Goal: Task Accomplishment & Management: Use online tool/utility

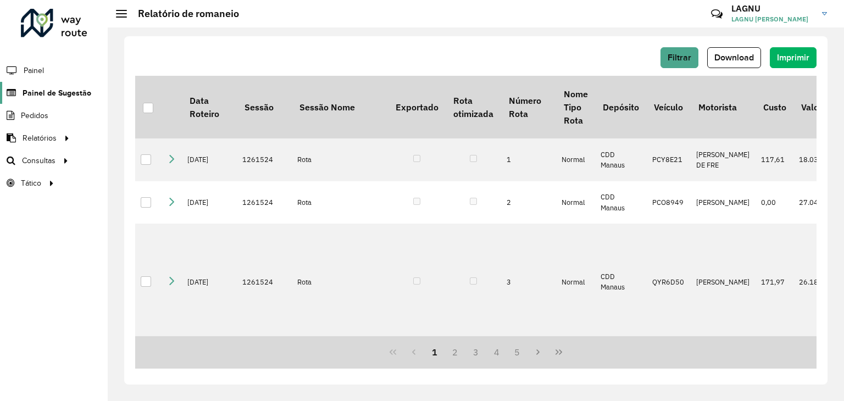
click at [23, 91] on span "Painel de Sugestão" at bounding box center [57, 93] width 69 height 12
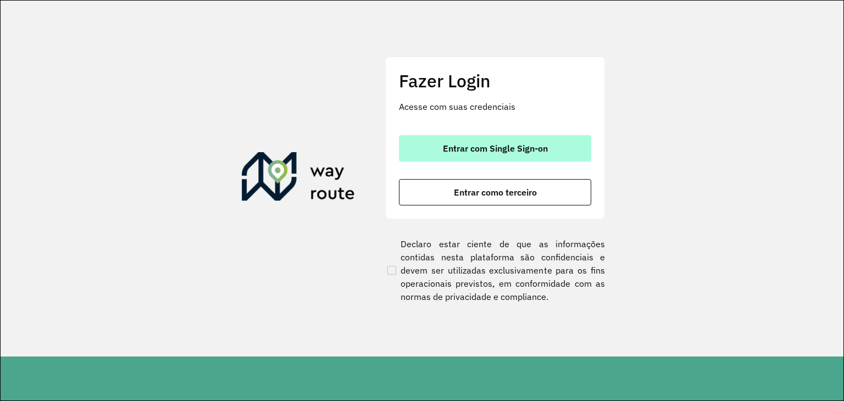
click at [510, 146] on span "Entrar com Single Sign-on" at bounding box center [495, 148] width 105 height 9
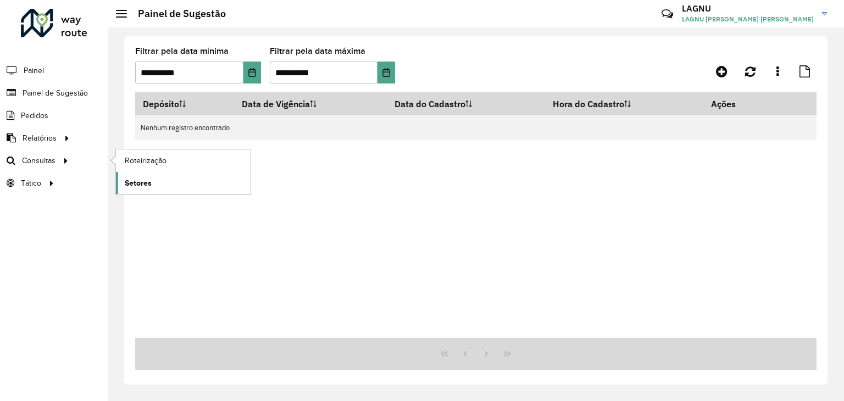
click at [134, 177] on span "Setores" at bounding box center [138, 183] width 27 height 12
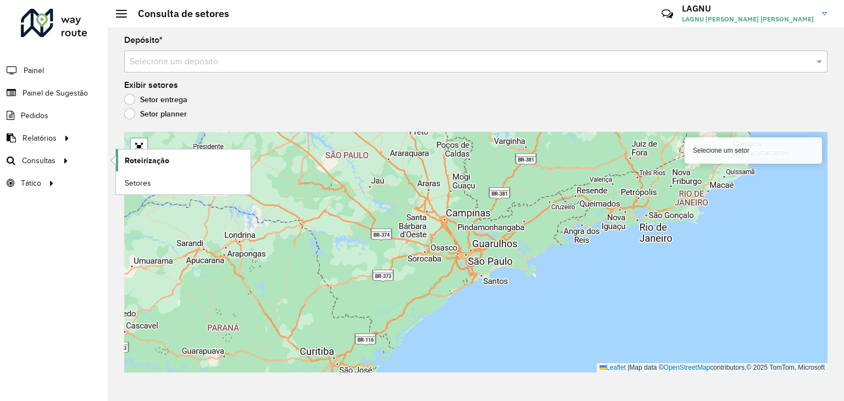
click at [134, 155] on span "Roteirização" at bounding box center [147, 161] width 44 height 12
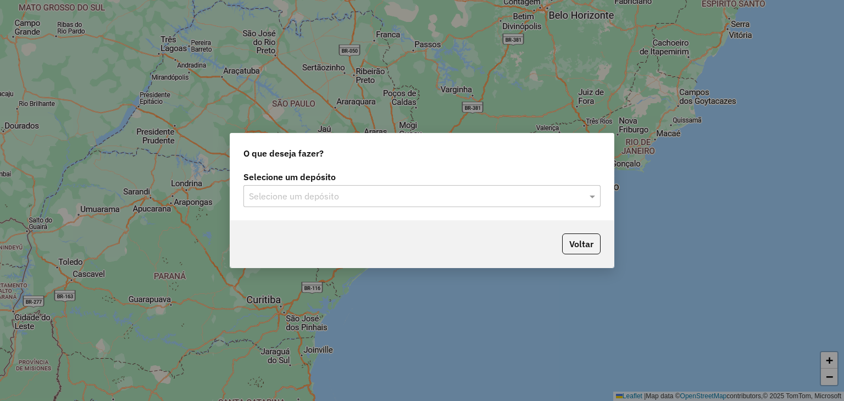
drag, startPoint x: 354, startPoint y: 180, endPoint x: 359, endPoint y: 189, distance: 11.3
click at [359, 189] on div "Selecione um depósito Selecione um depósito" at bounding box center [421, 190] width 357 height 34
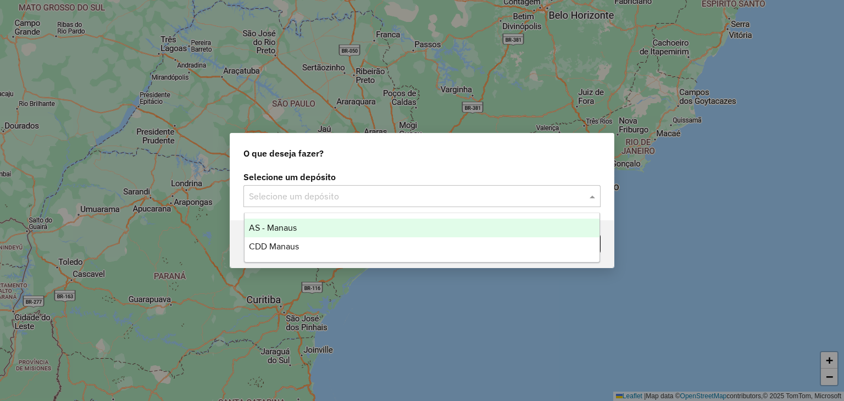
click at [359, 190] on input "text" at bounding box center [411, 196] width 324 height 13
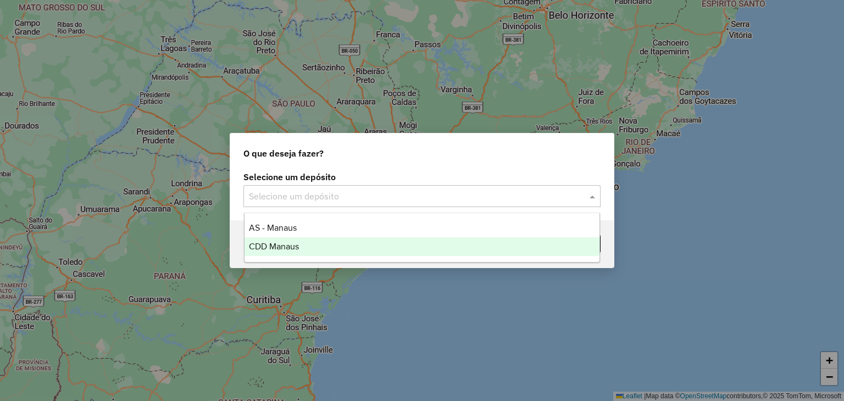
click at [338, 244] on div "CDD Manaus" at bounding box center [421, 246] width 355 height 19
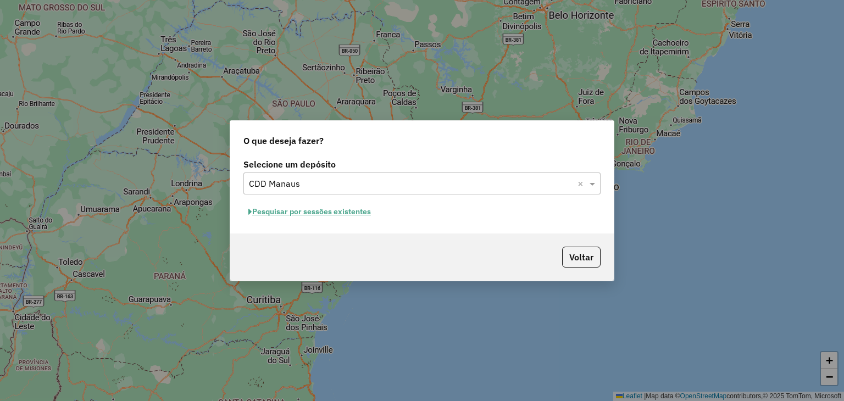
click at [319, 208] on button "Pesquisar por sessões existentes" at bounding box center [309, 211] width 132 height 17
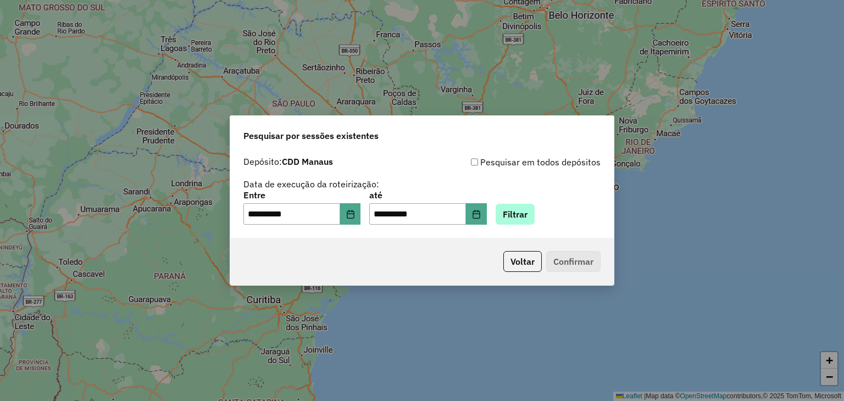
drag, startPoint x: 534, startPoint y: 226, endPoint x: 527, endPoint y: 216, distance: 11.9
click at [527, 216] on div "**********" at bounding box center [421, 194] width 383 height 87
click at [527, 216] on button "Filtrar" at bounding box center [514, 214] width 39 height 21
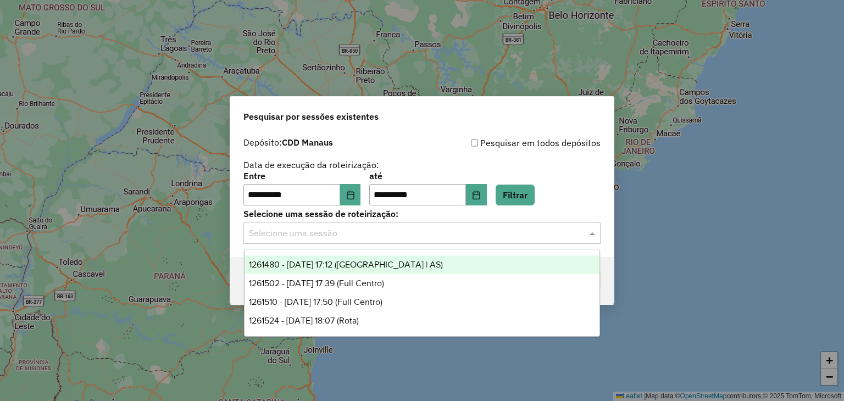
click at [441, 235] on input "text" at bounding box center [411, 233] width 324 height 13
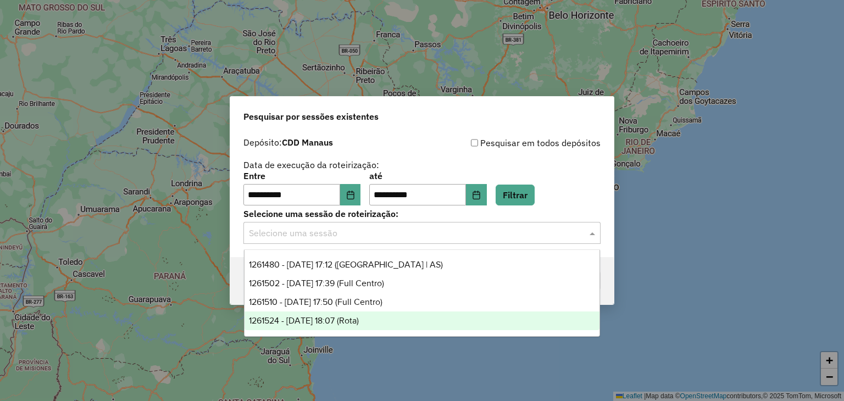
click at [391, 318] on div "1261524 - 08/09/2025 18:07 (Rota)" at bounding box center [421, 320] width 355 height 19
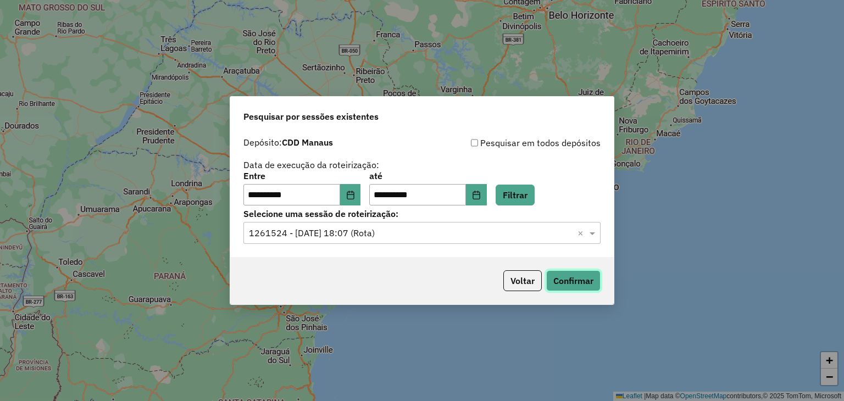
click at [569, 283] on button "Confirmar" at bounding box center [573, 280] width 54 height 21
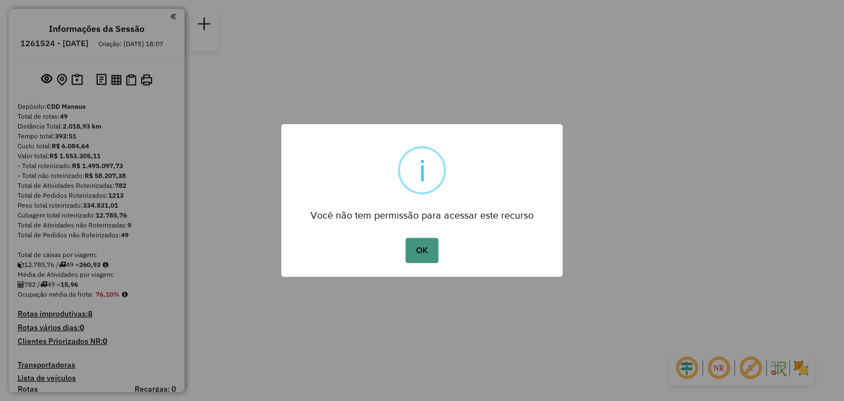
click at [427, 243] on button "OK" at bounding box center [421, 250] width 32 height 25
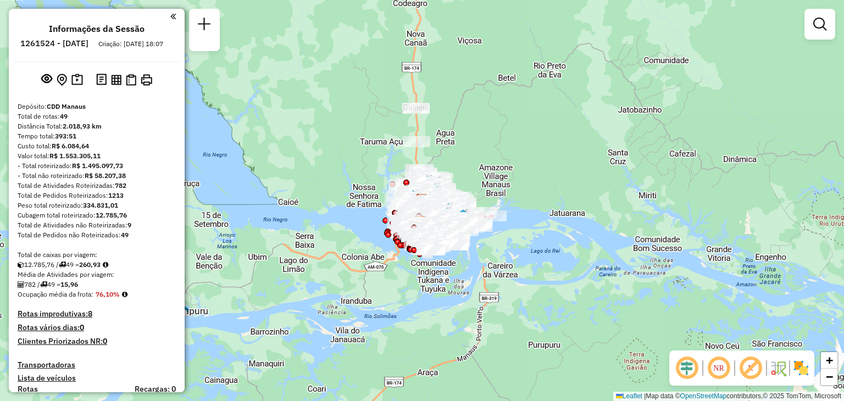
click at [800, 365] on img at bounding box center [801, 368] width 18 height 18
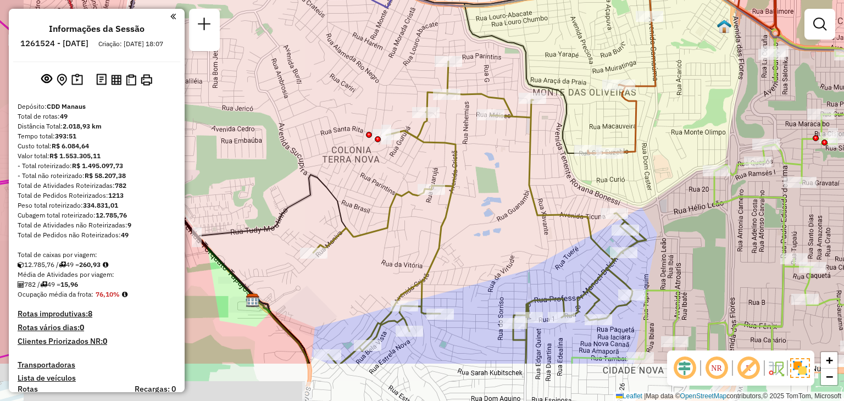
drag, startPoint x: 459, startPoint y: 282, endPoint x: 523, endPoint y: 198, distance: 105.8
click at [523, 198] on div "Janela de atendimento Grade de atendimento Capacidade Transportadoras Veículos …" at bounding box center [422, 200] width 844 height 401
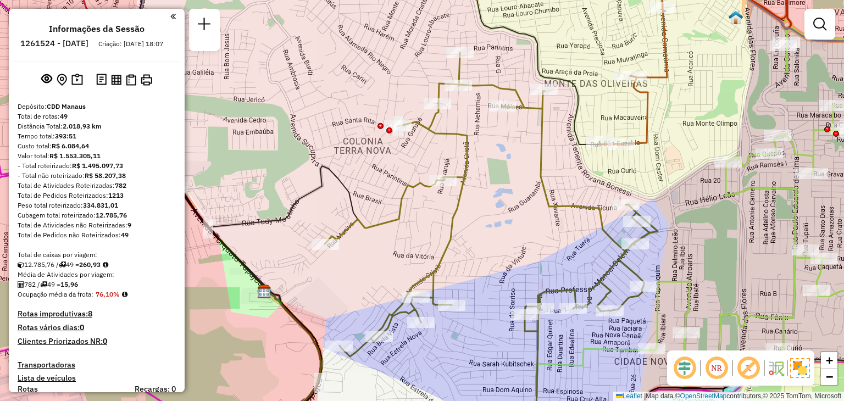
drag, startPoint x: 538, startPoint y: 239, endPoint x: 536, endPoint y: 217, distance: 22.6
click at [536, 217] on div "Janela de atendimento Grade de atendimento Capacidade Transportadoras Veículos …" at bounding box center [422, 200] width 844 height 401
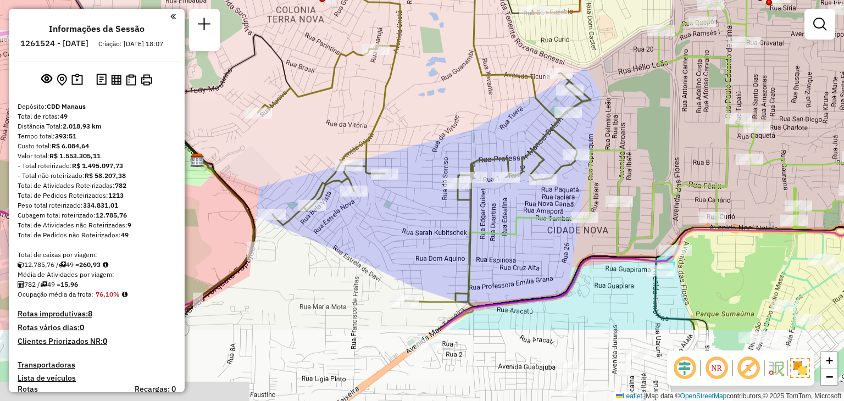
drag, startPoint x: 536, startPoint y: 217, endPoint x: 470, endPoint y: 106, distance: 129.1
click at [470, 106] on div "Janela de atendimento Grade de atendimento Capacidade Transportadoras Veículos …" at bounding box center [422, 200] width 844 height 401
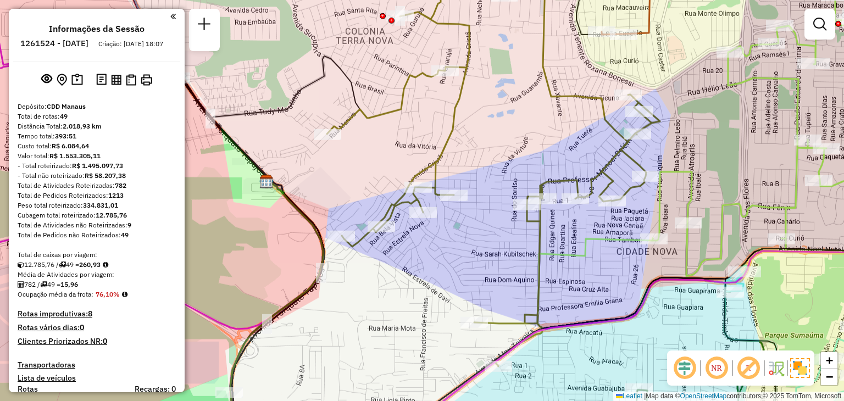
drag, startPoint x: 380, startPoint y: 253, endPoint x: 455, endPoint y: 255, distance: 74.7
click at [455, 255] on div "Janela de atendimento Grade de atendimento Capacidade Transportadoras Veículos …" at bounding box center [422, 200] width 844 height 401
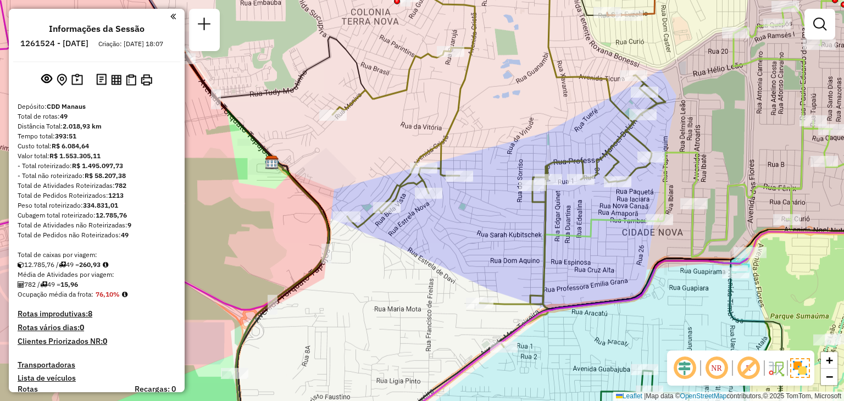
click at [744, 369] on em at bounding box center [748, 368] width 26 height 26
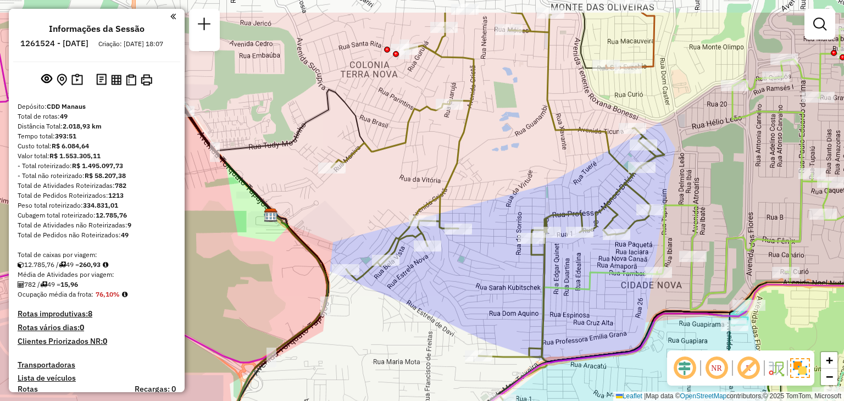
drag, startPoint x: 515, startPoint y: 212, endPoint x: 490, endPoint y: 231, distance: 31.4
click at [490, 231] on div "Janela de atendimento Grade de atendimento Capacidade Transportadoras Veículos …" at bounding box center [422, 200] width 844 height 401
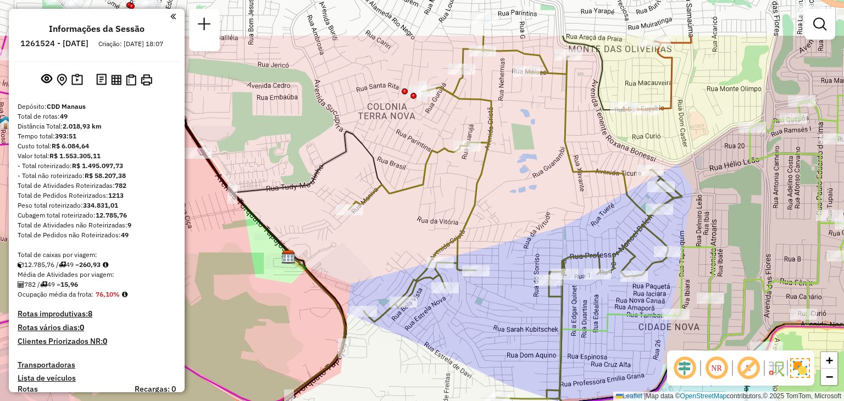
drag, startPoint x: 486, startPoint y: 243, endPoint x: 538, endPoint y: 344, distance: 113.5
click at [538, 344] on div "Janela de atendimento Grade de atendimento Capacidade Transportadoras Veículos …" at bounding box center [422, 200] width 844 height 401
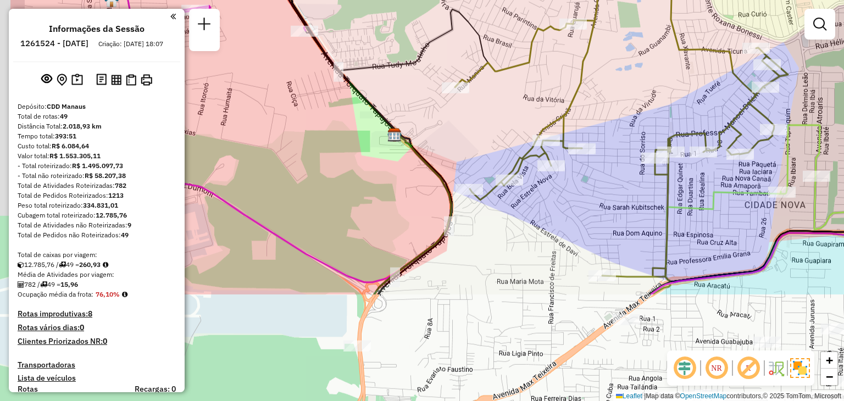
drag, startPoint x: 400, startPoint y: 294, endPoint x: 495, endPoint y: 148, distance: 174.7
click at [495, 148] on div "Janela de atendimento Grade de atendimento Capacidade Transportadoras Veículos …" at bounding box center [422, 200] width 844 height 401
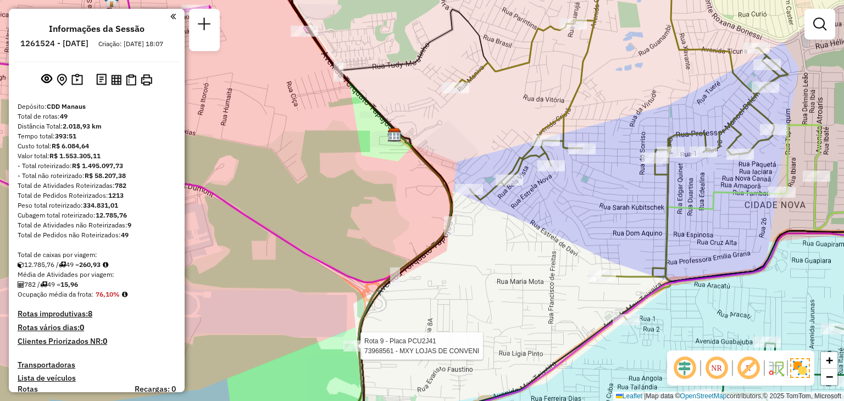
select select "**********"
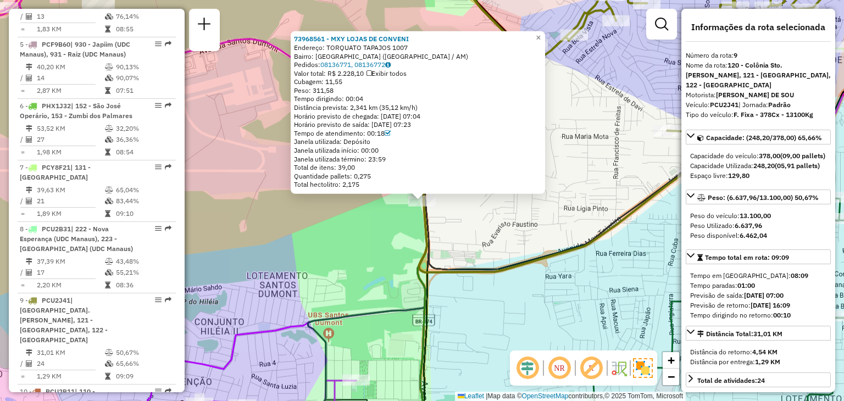
scroll to position [941, 0]
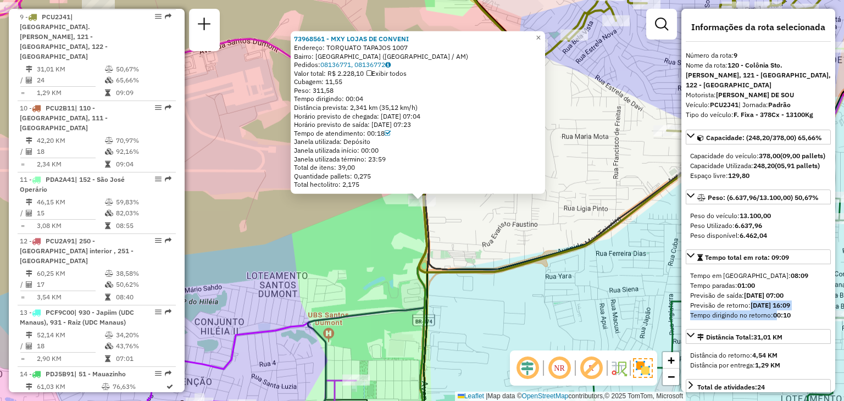
drag, startPoint x: 777, startPoint y: 332, endPoint x: 747, endPoint y: 316, distance: 33.4
click at [747, 316] on div "Tempo em [GEOGRAPHIC_DATA]: 08:09 Tempo paradas: 01:00 Previsão de saída: [DATE…" at bounding box center [757, 295] width 145 height 58
click at [747, 299] on strong "[DATE] 07:00" at bounding box center [764, 295] width 40 height 8
drag, startPoint x: 747, startPoint y: 316, endPoint x: 784, endPoint y: 333, distance: 40.5
click at [784, 325] on div "Tempo em [GEOGRAPHIC_DATA]: 08:09 Tempo paradas: 01:00 Previsão de saída: [DATE…" at bounding box center [757, 295] width 145 height 58
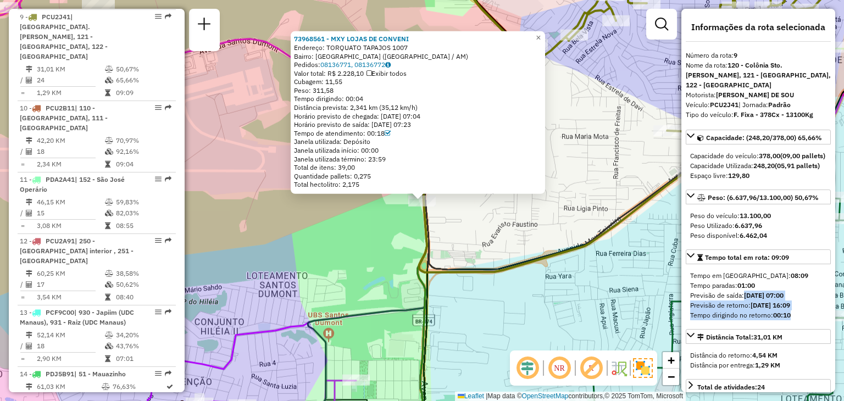
click at [784, 319] on strong "00:10" at bounding box center [782, 315] width 18 height 8
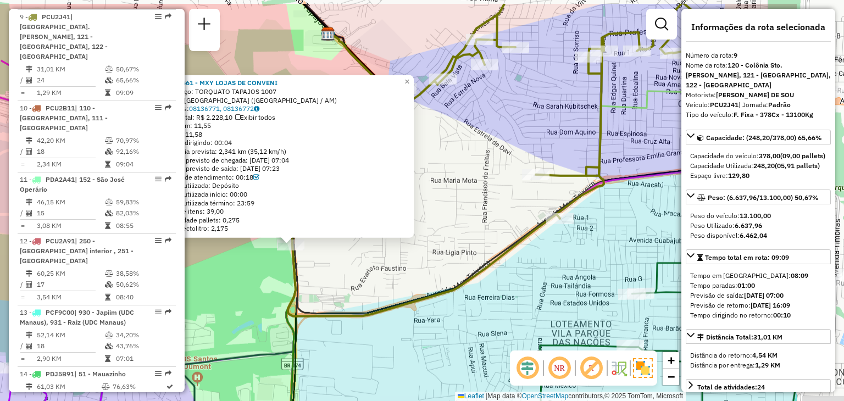
drag, startPoint x: 544, startPoint y: 218, endPoint x: 412, endPoint y: 262, distance: 138.4
click at [412, 262] on div "73968561 - MXY LOJAS DE CONVENI Endereço: TORQUATO TAPAJOS 1007 Bairro: [GEOGRA…" at bounding box center [422, 200] width 844 height 401
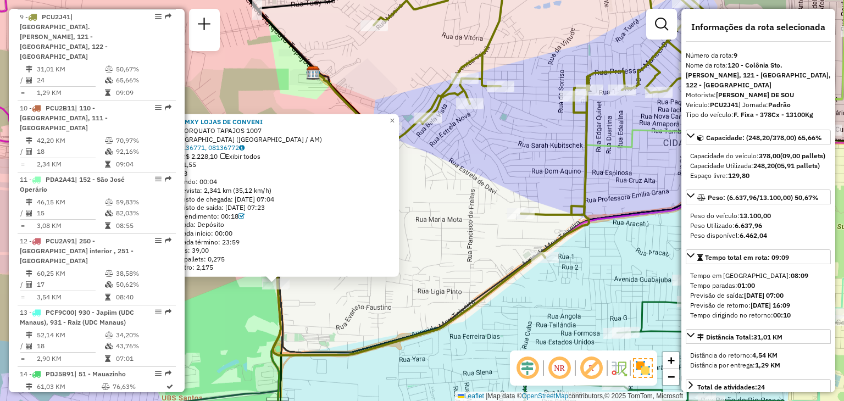
drag, startPoint x: 505, startPoint y: 136, endPoint x: 490, endPoint y: 175, distance: 41.7
click at [490, 175] on div "73968561 - MXY LOJAS DE CONVENI Endereço: TORQUATO TAPAJOS 1007 Bairro: [GEOGRA…" at bounding box center [422, 200] width 844 height 401
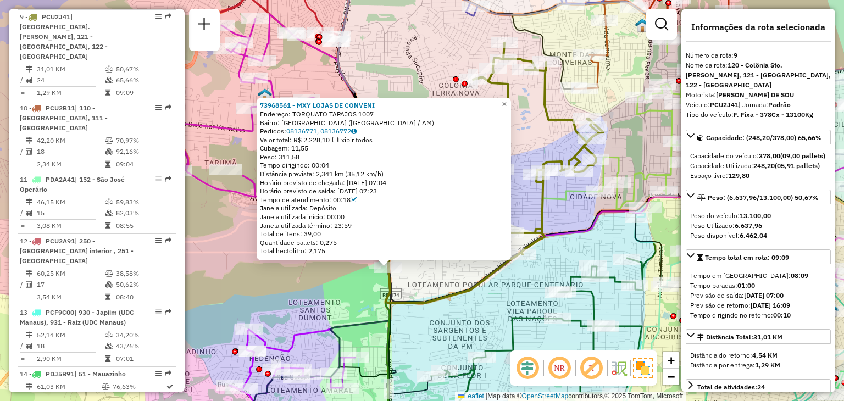
drag, startPoint x: 534, startPoint y: 91, endPoint x: 534, endPoint y: 159, distance: 67.6
click at [534, 159] on div "73968561 - MXY LOJAS DE CONVENI Endereço: TORQUATO TAPAJOS 1007 Bairro: [GEOGRA…" at bounding box center [422, 200] width 844 height 401
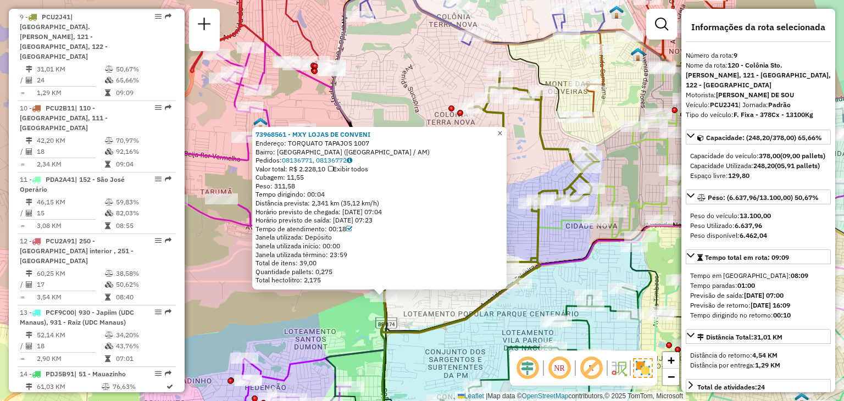
click at [502, 132] on span "×" at bounding box center [499, 133] width 5 height 9
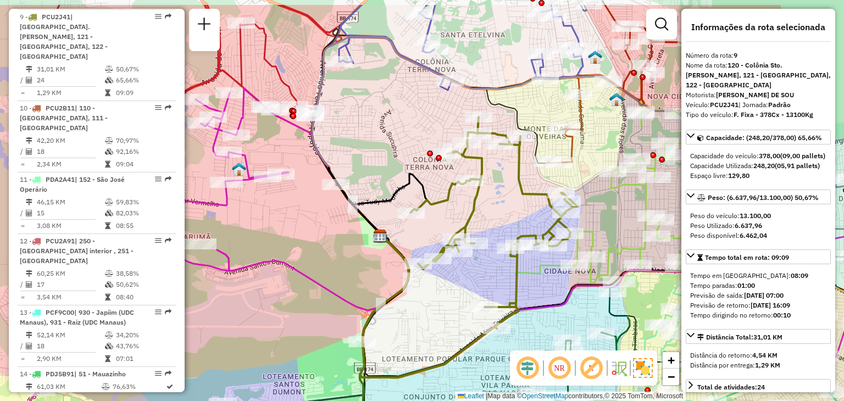
drag, startPoint x: 536, startPoint y: 149, endPoint x: 514, endPoint y: 194, distance: 50.4
click at [514, 194] on div "Janela de atendimento Grade de atendimento Capacidade Transportadoras Veículos …" at bounding box center [422, 200] width 844 height 401
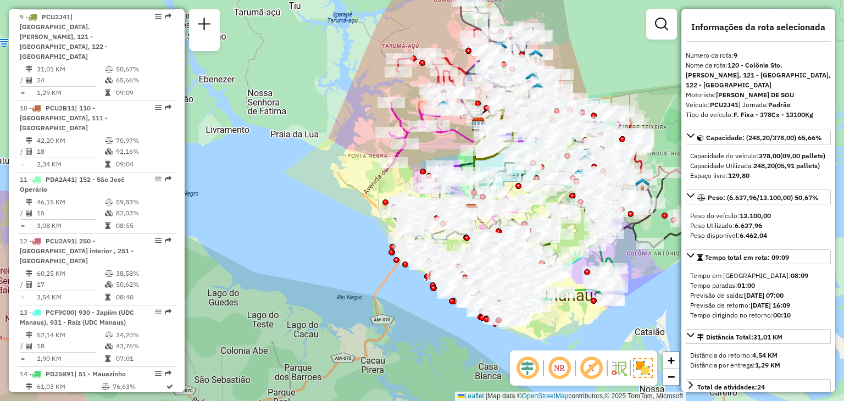
click at [447, 141] on div "Janela de atendimento Grade de atendimento Capacidade Transportadoras Veículos …" at bounding box center [422, 200] width 844 height 401
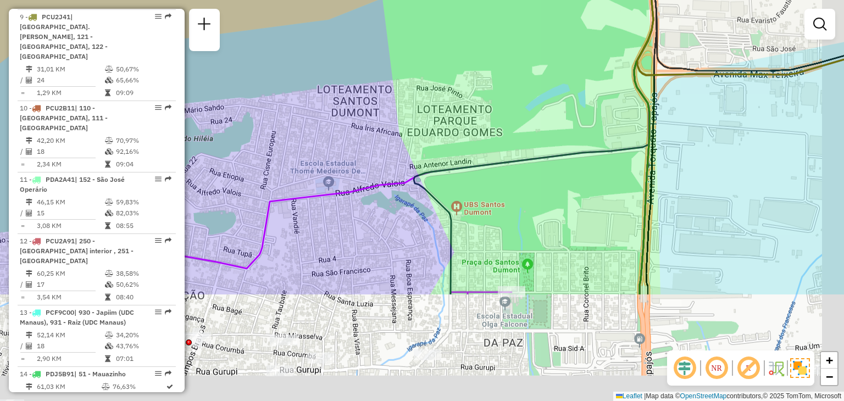
drag, startPoint x: 519, startPoint y: 210, endPoint x: 497, endPoint y: 64, distance: 148.4
click at [497, 64] on div "Janela de atendimento Grade de atendimento Capacidade Transportadoras Veículos …" at bounding box center [422, 200] width 844 height 401
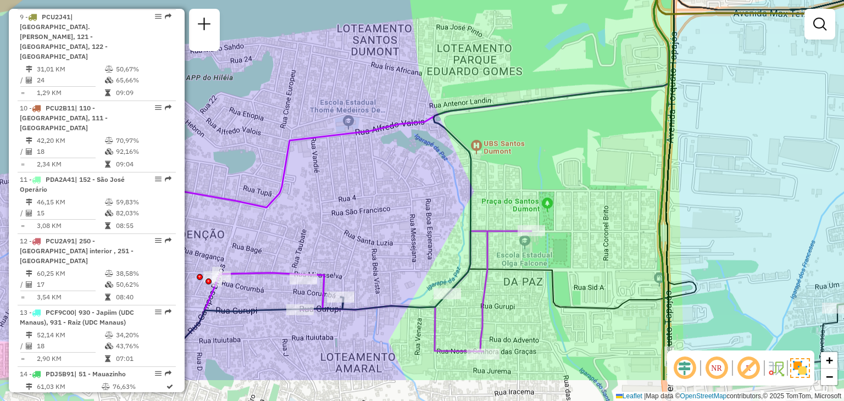
drag, startPoint x: 468, startPoint y: 181, endPoint x: 488, endPoint y: 113, distance: 70.9
click at [488, 113] on div "Janela de atendimento Grade de atendimento Capacidade Transportadoras Veículos …" at bounding box center [422, 200] width 844 height 401
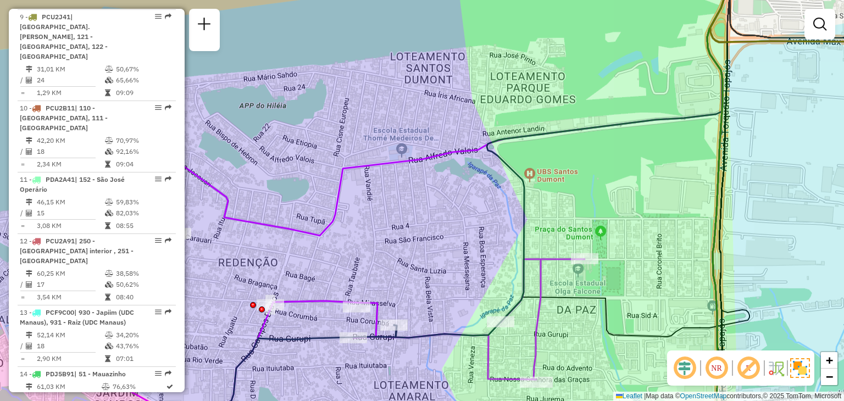
drag, startPoint x: 512, startPoint y: 123, endPoint x: 564, endPoint y: 158, distance: 62.6
click at [564, 158] on div "Janela de atendimento Grade de atendimento Capacidade Transportadoras Veículos …" at bounding box center [422, 200] width 844 height 401
